Goal: Task Accomplishment & Management: Manage account settings

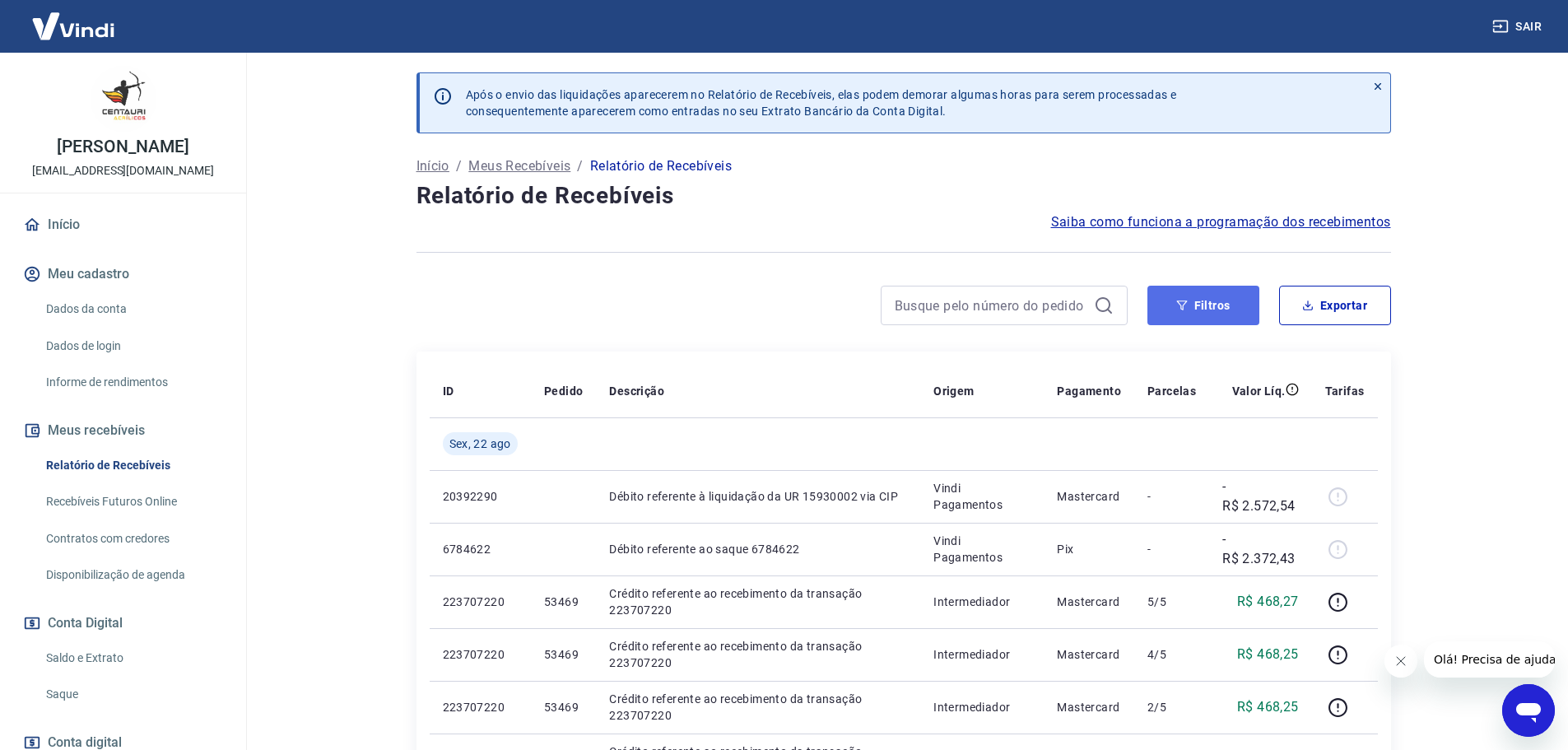
click at [1224, 297] on button "Filtros" at bounding box center [1203, 305] width 112 height 40
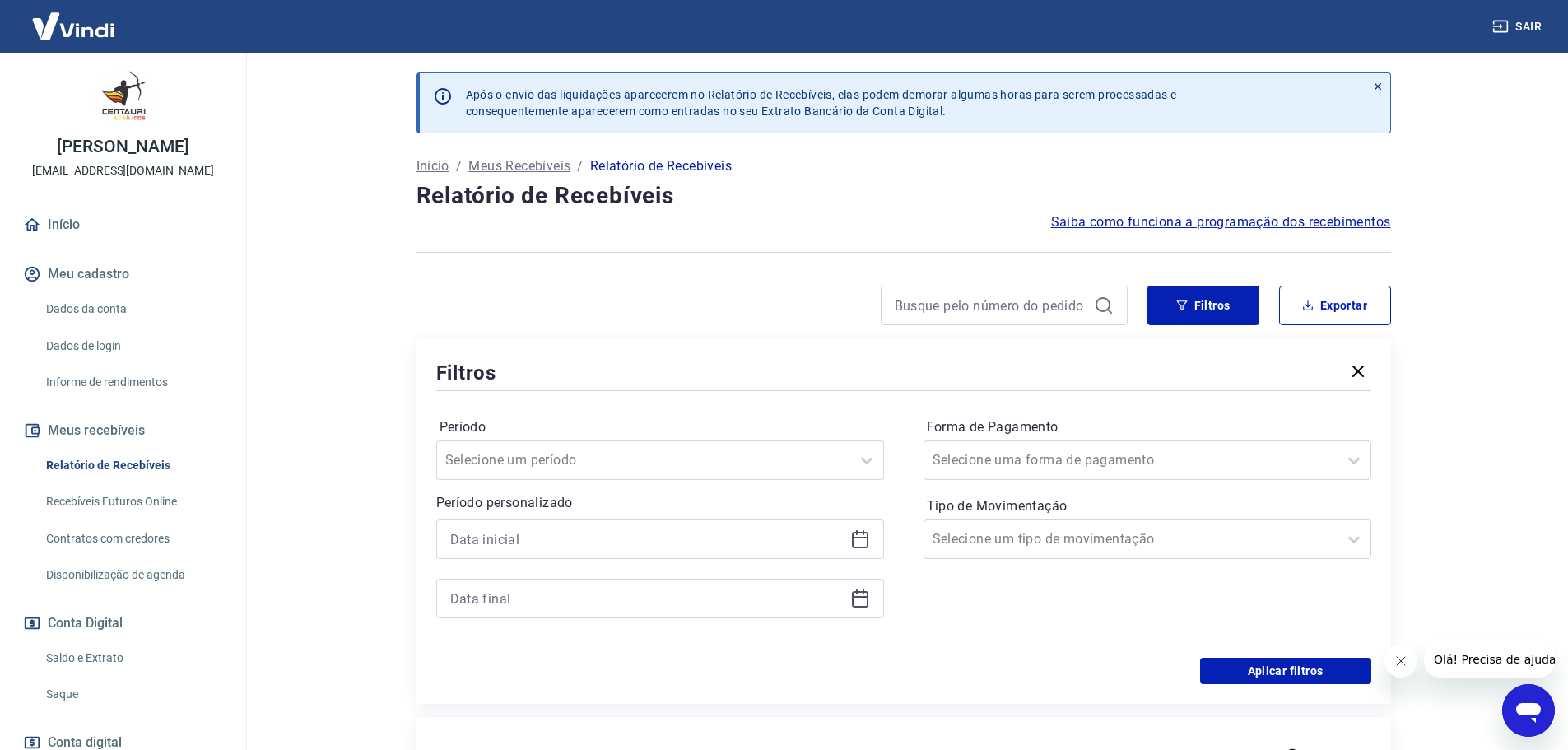
click at [865, 534] on icon at bounding box center [860, 539] width 19 height 19
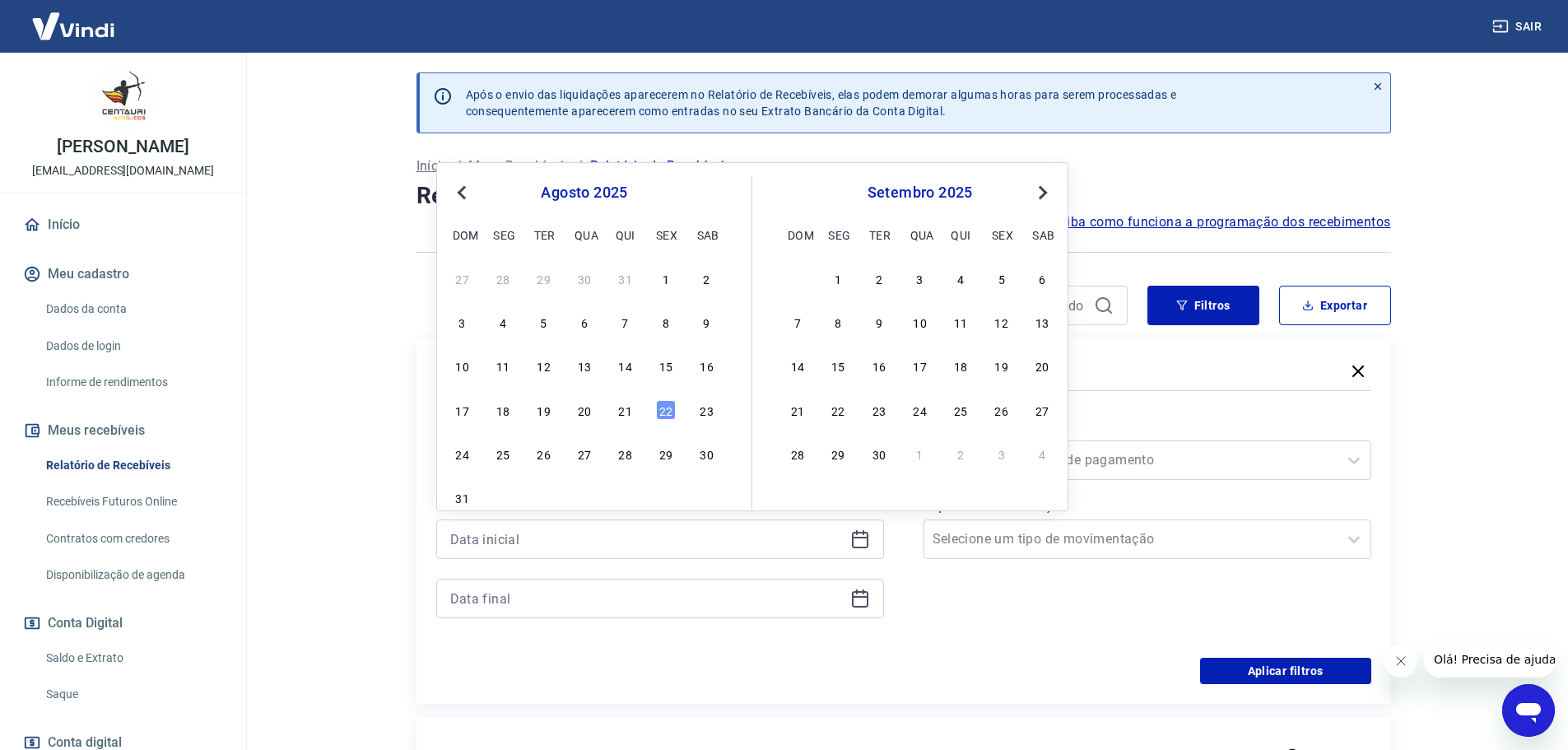
drag, startPoint x: 625, startPoint y: 412, endPoint x: 936, endPoint y: 649, distance: 391.0
click at [624, 412] on div "21" at bounding box center [625, 410] width 19 height 19
type input "[DATE]"
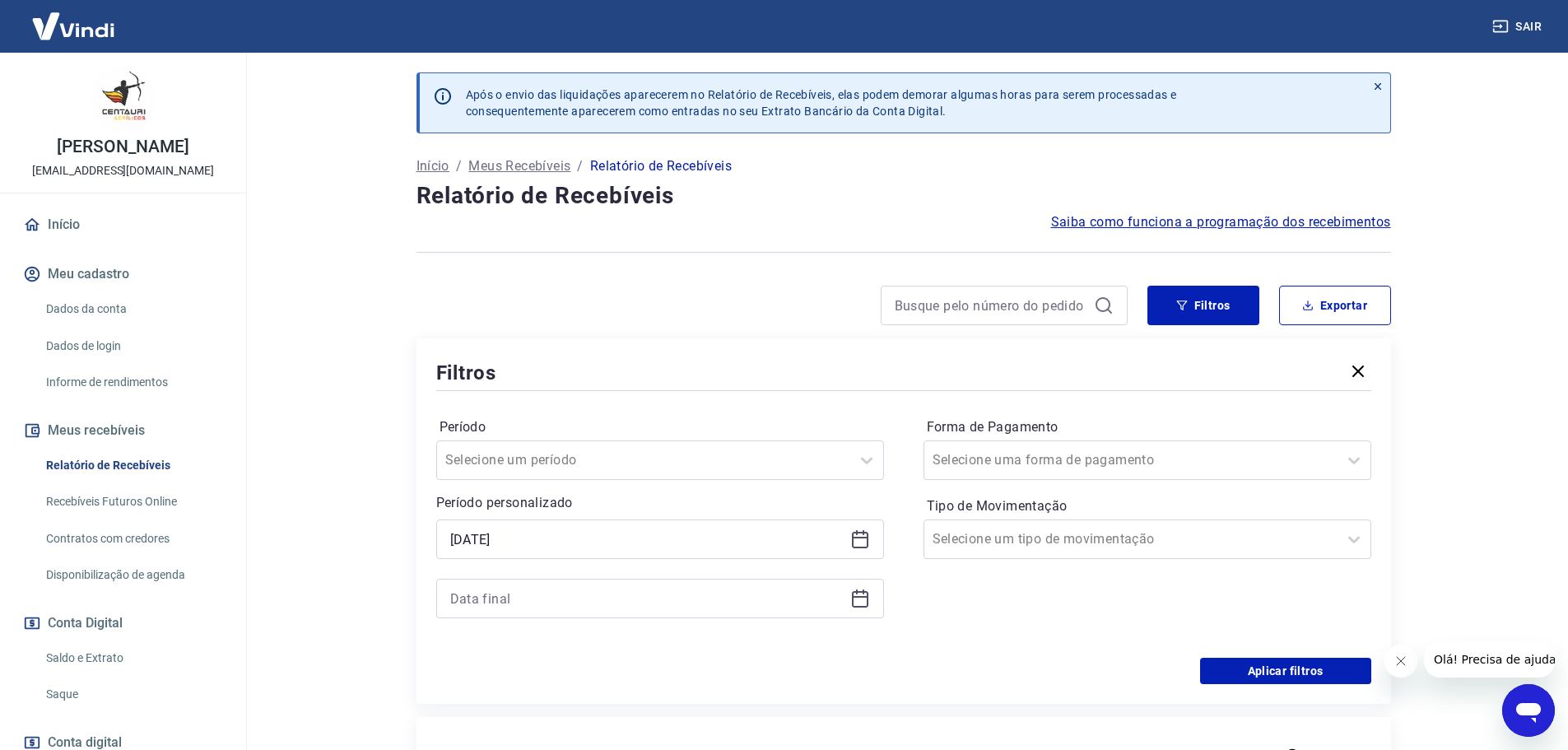
click at [863, 599] on icon at bounding box center [860, 598] width 19 height 19
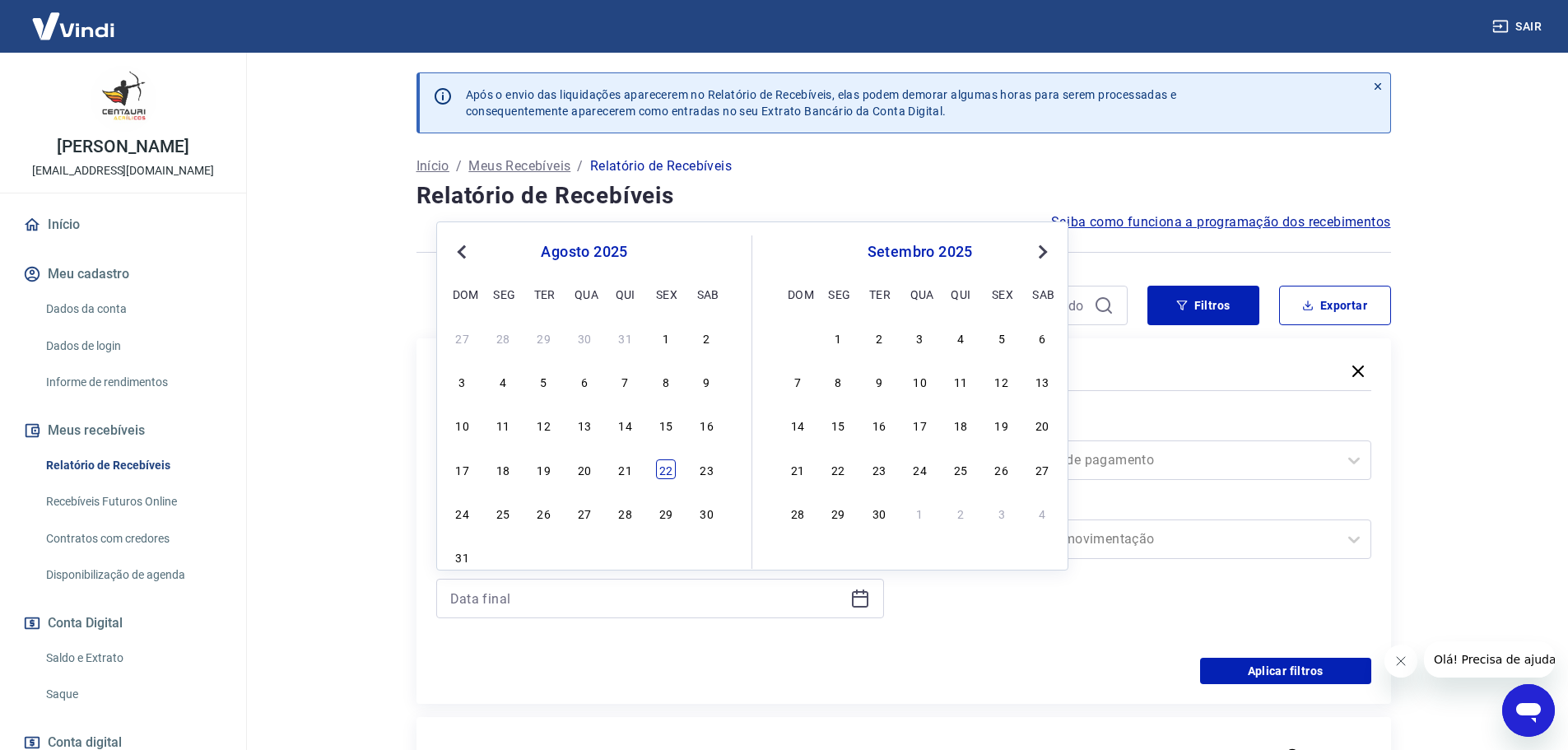
click at [669, 467] on div "22" at bounding box center [665, 469] width 19 height 19
type input "[DATE]"
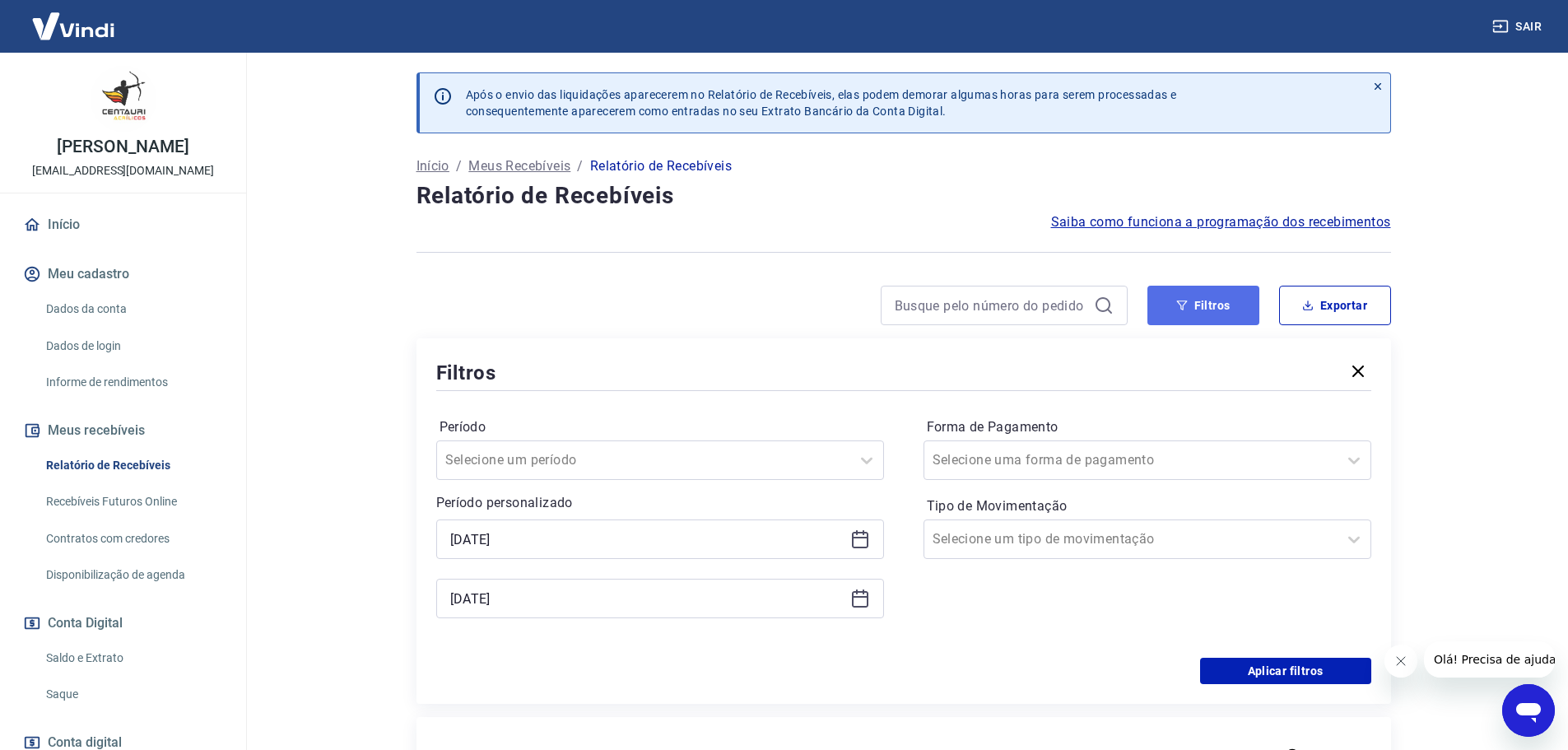
click at [1221, 306] on button "Filtros" at bounding box center [1203, 305] width 112 height 40
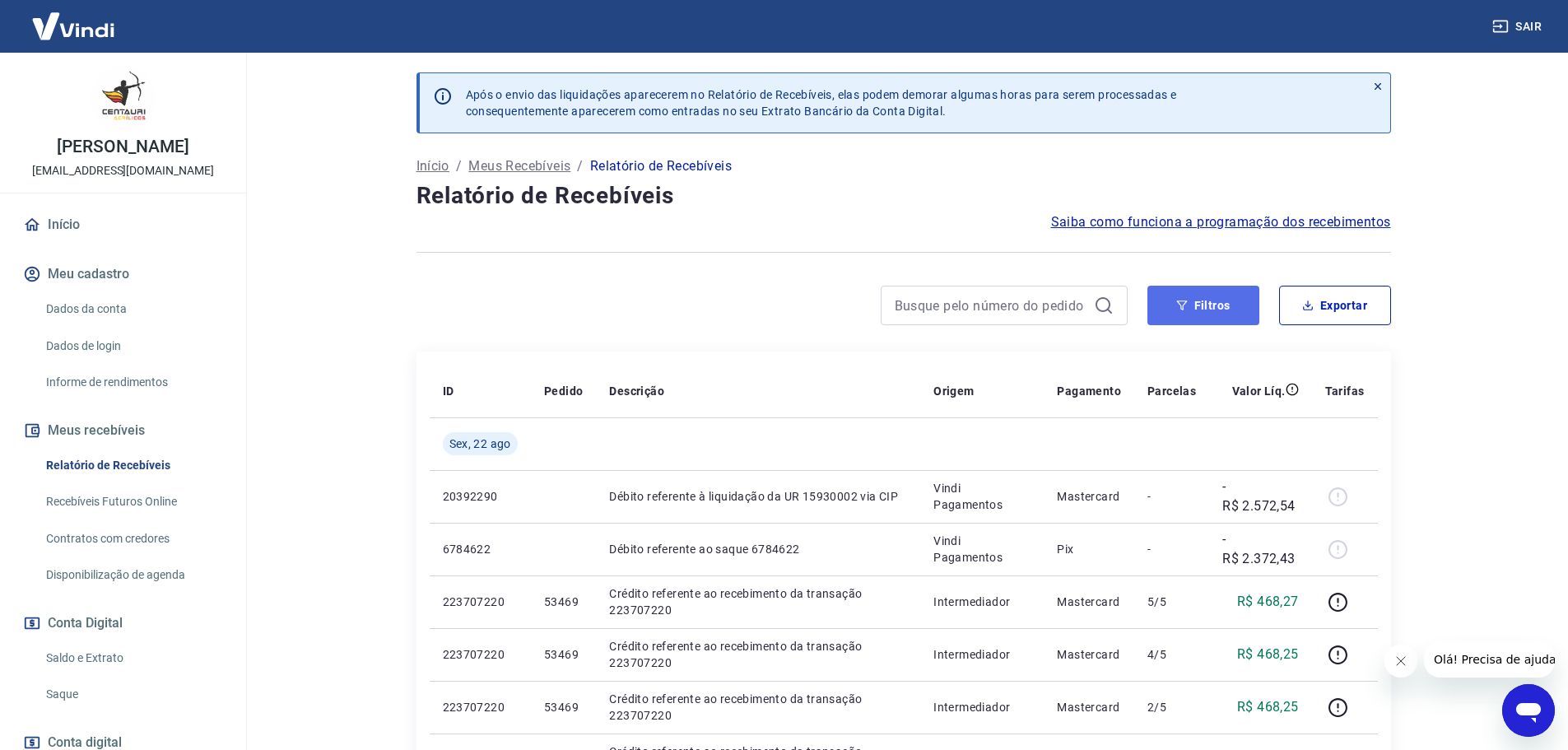
click at [1201, 307] on button "Filtros" at bounding box center [1203, 305] width 112 height 40
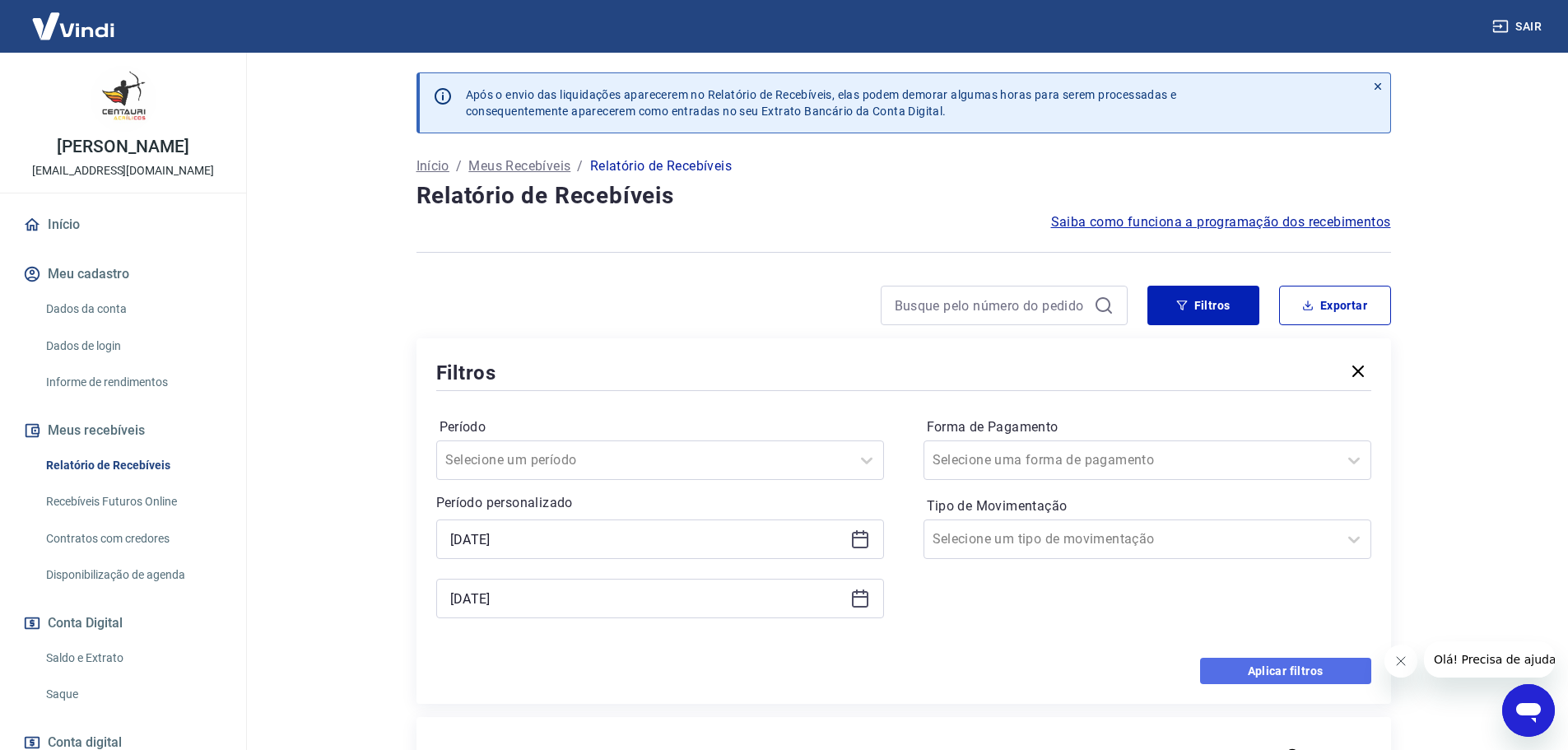
click at [1307, 667] on button "Aplicar filtros" at bounding box center [1287, 671] width 172 height 27
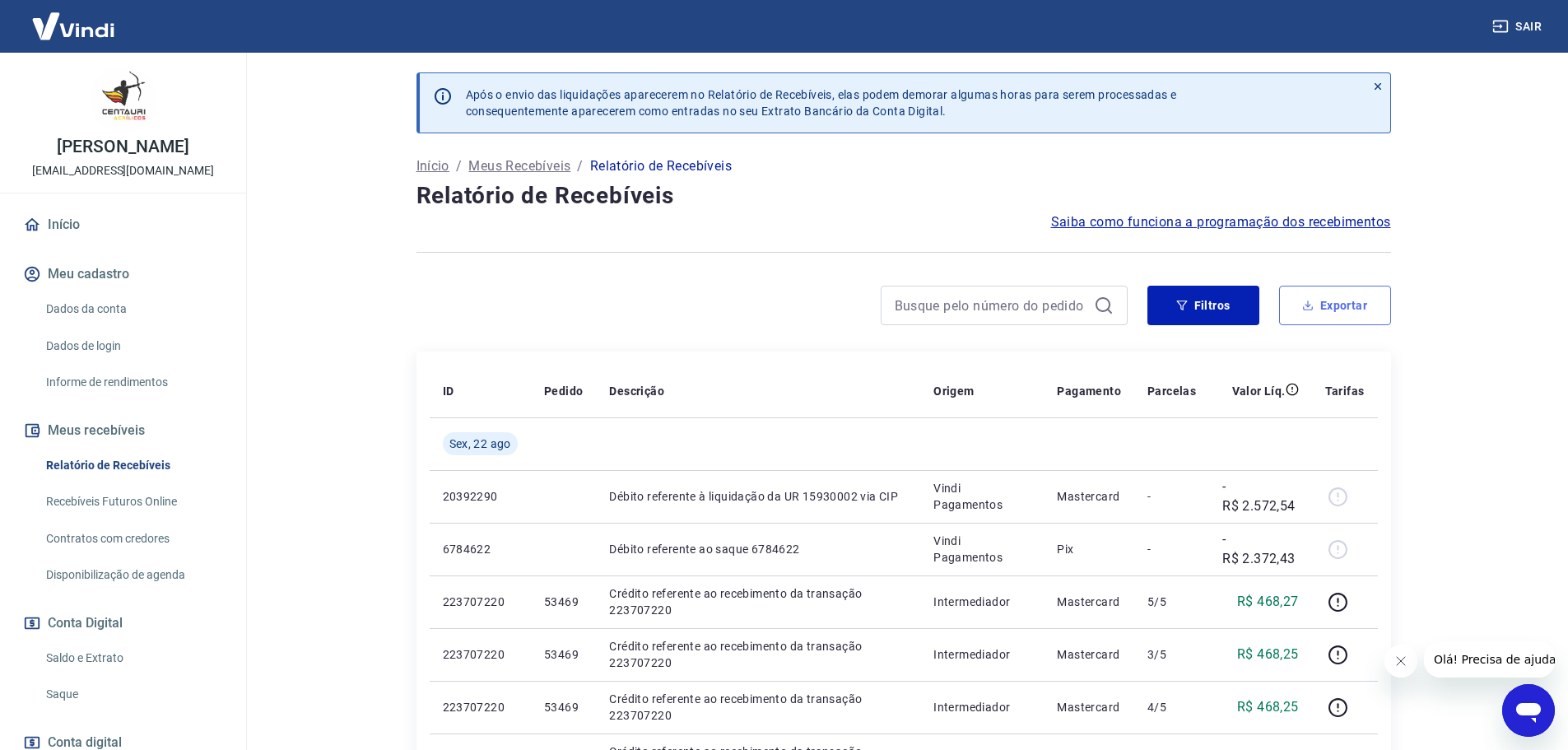
click at [1383, 314] on button "Exportar" at bounding box center [1335, 305] width 112 height 40
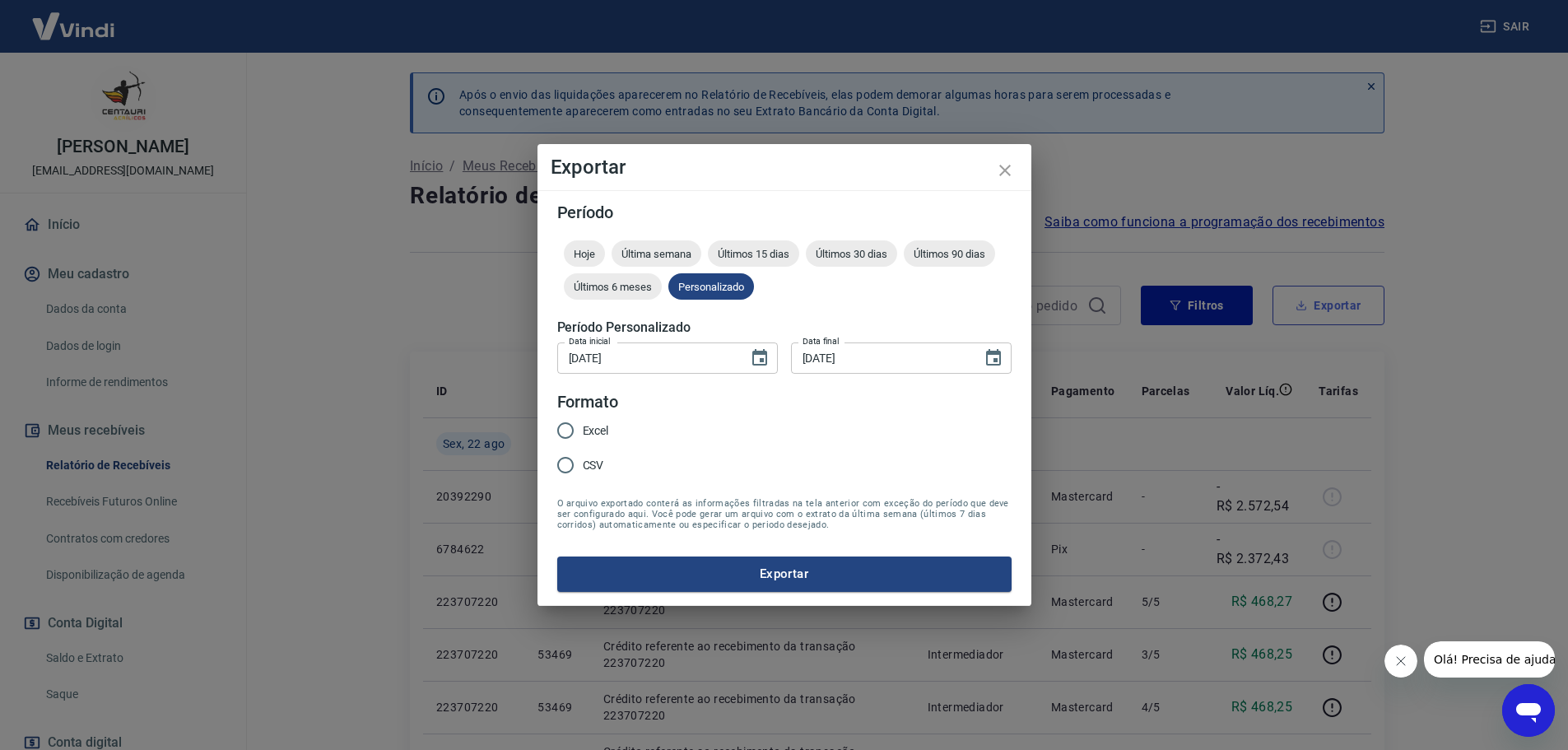
type input "[DATE]"
click at [586, 467] on input "CSV" at bounding box center [570, 464] width 34 height 34
radio input "true"
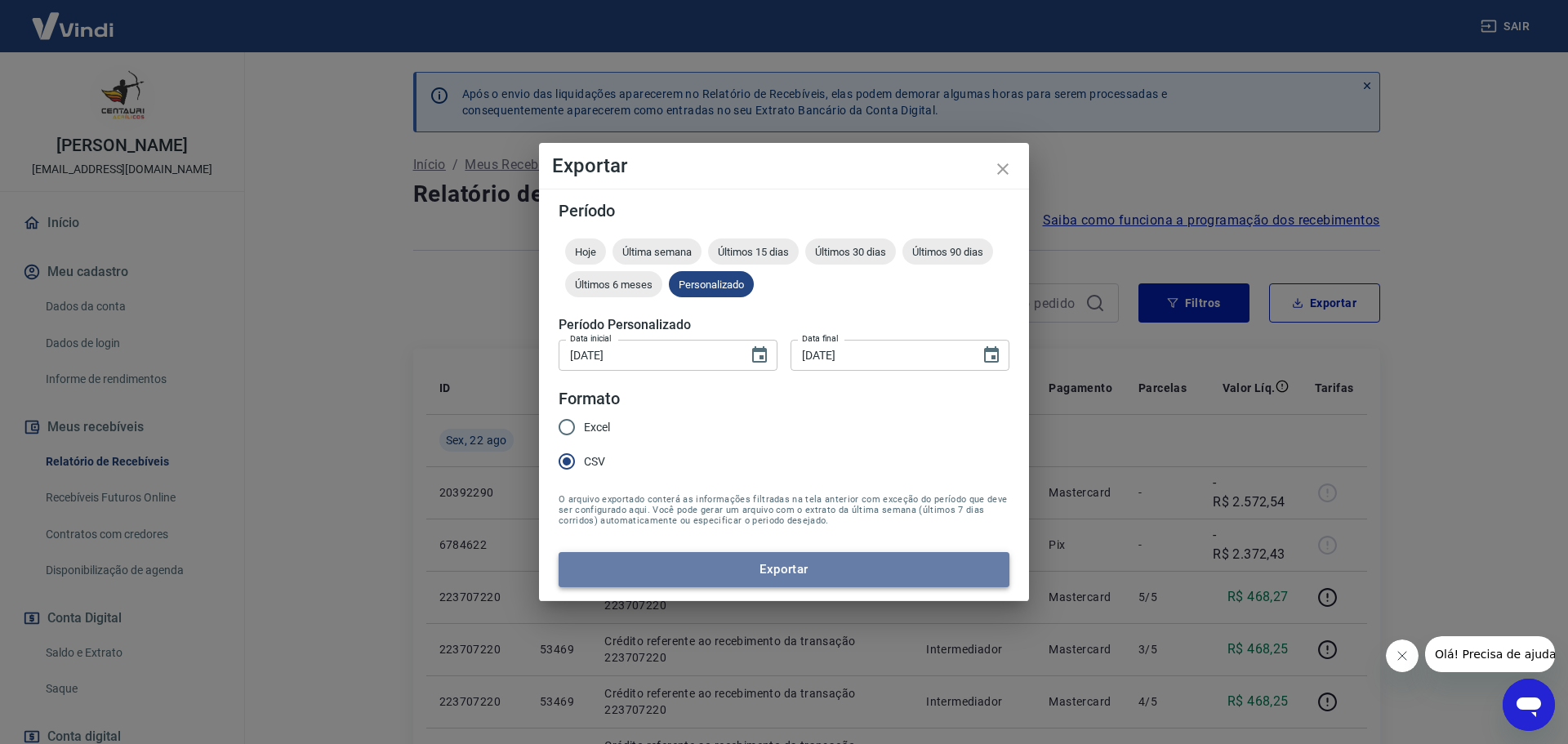
click at [743, 569] on button "Exportar" at bounding box center [784, 568] width 450 height 34
